Goal: Download file/media

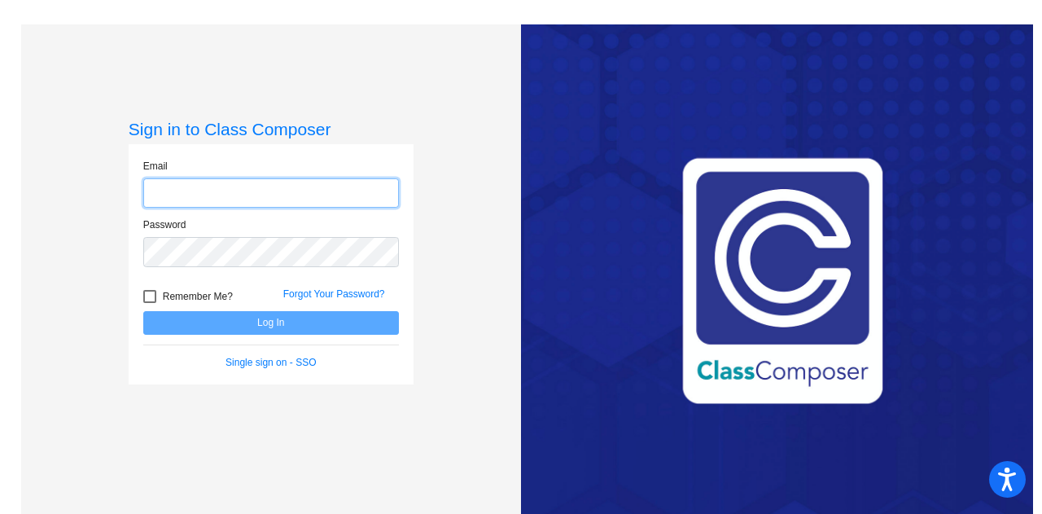
type input "[EMAIL_ADDRESS][DOMAIN_NAME]"
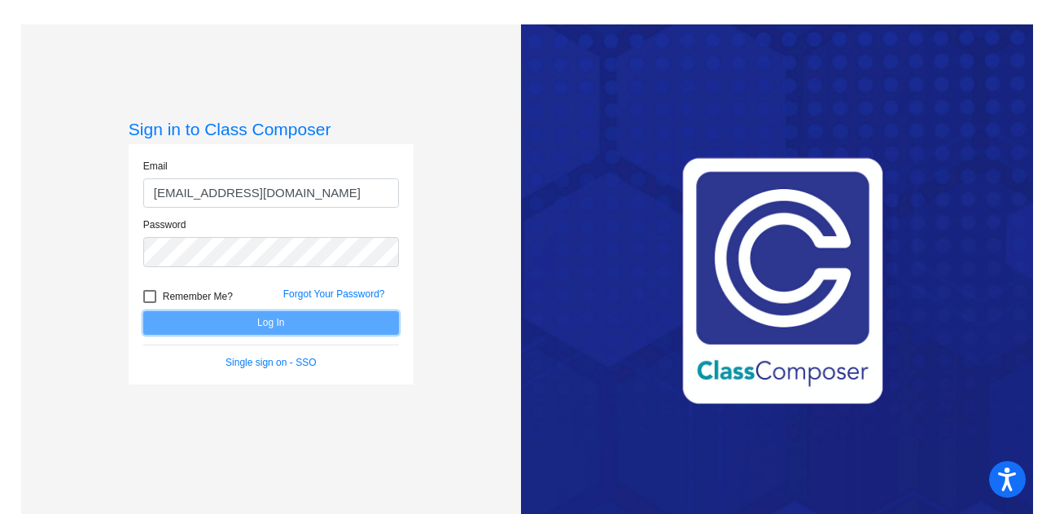
click at [331, 318] on button "Log In" at bounding box center [271, 323] width 256 height 24
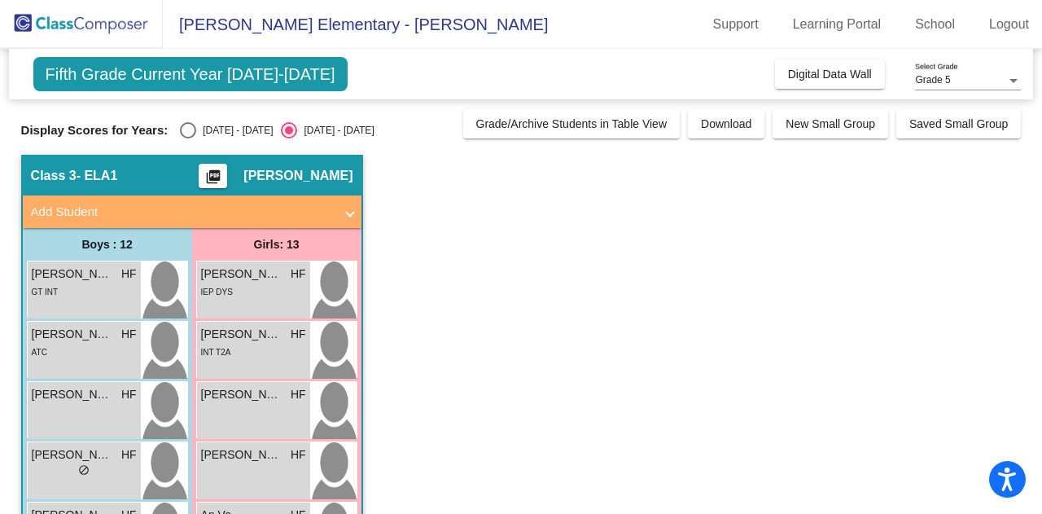
click at [188, 131] on div "Select an option" at bounding box center [188, 130] width 16 height 16
click at [188, 138] on input "[DATE] - [DATE]" at bounding box center [187, 138] width 1 height 1
radio input "true"
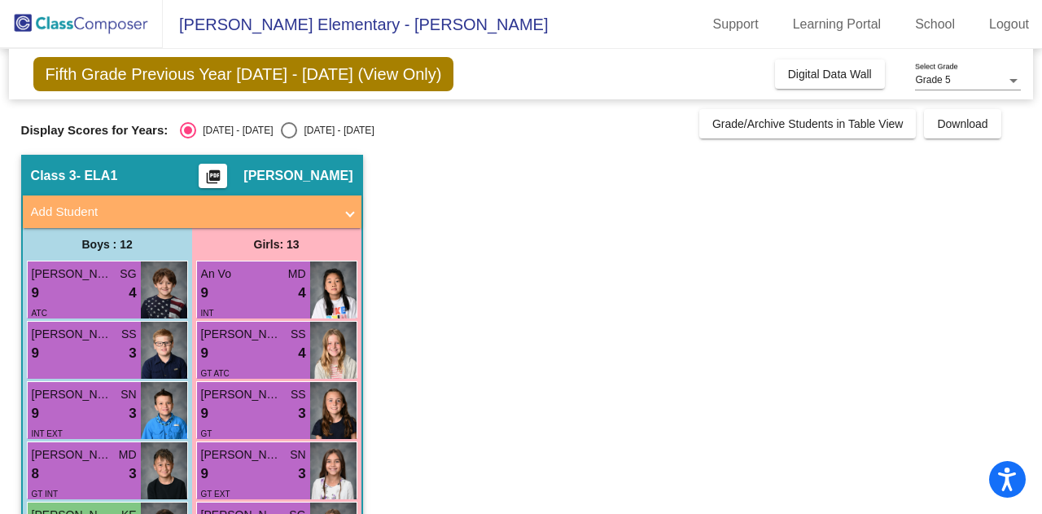
click at [223, 175] on mat-icon "picture_as_pdf" at bounding box center [214, 180] width 20 height 23
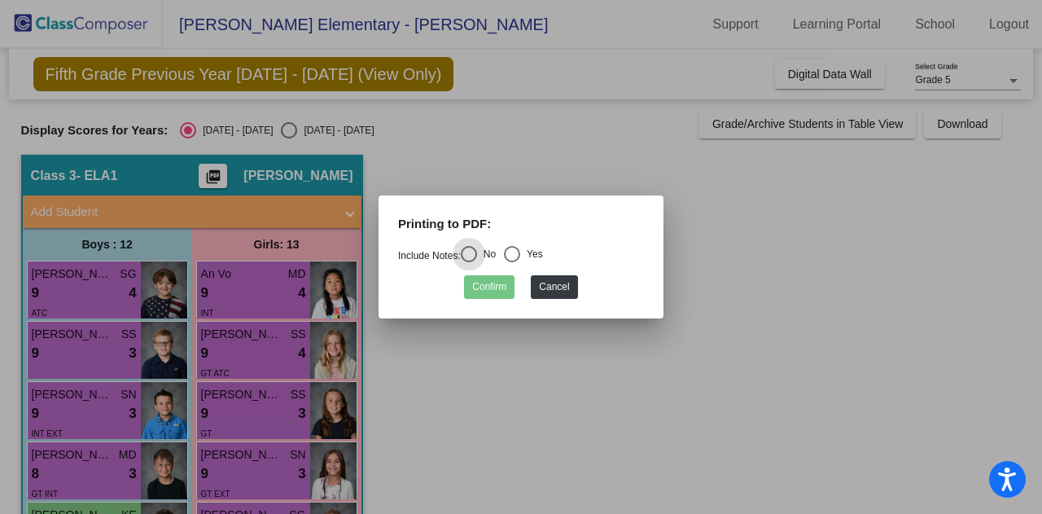
click at [518, 255] on div "Select an option" at bounding box center [512, 254] width 16 height 16
click at [512, 262] on input "Yes" at bounding box center [511, 262] width 1 height 1
radio input "true"
click at [488, 294] on button "Confirm" at bounding box center [489, 287] width 50 height 24
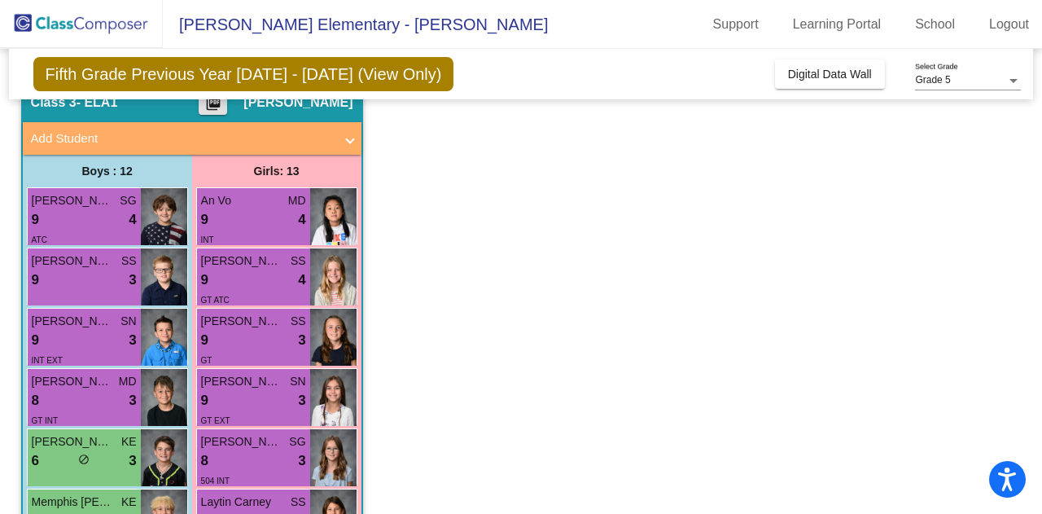
scroll to position [89, 0]
